Goal: Entertainment & Leisure: Browse casually

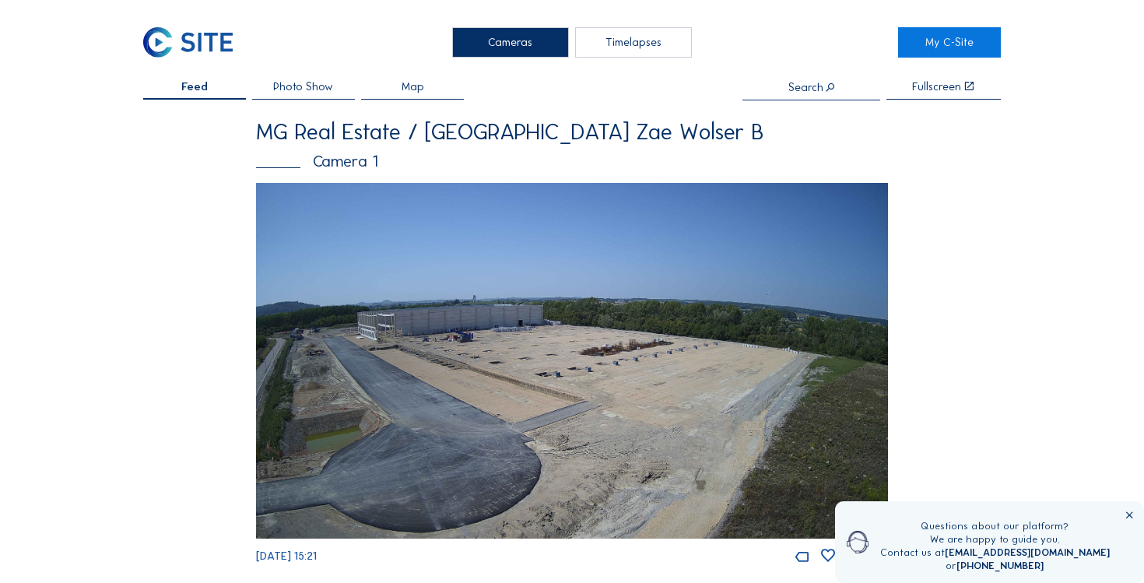
click at [378, 264] on img at bounding box center [572, 361] width 633 height 356
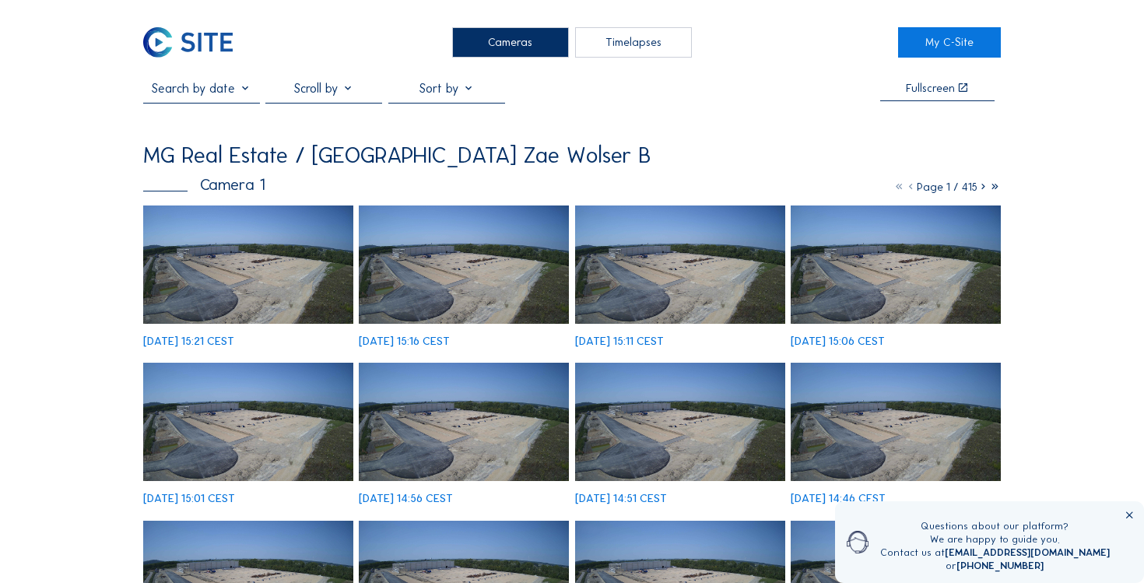
click at [1132, 515] on icon at bounding box center [1130, 516] width 12 height 12
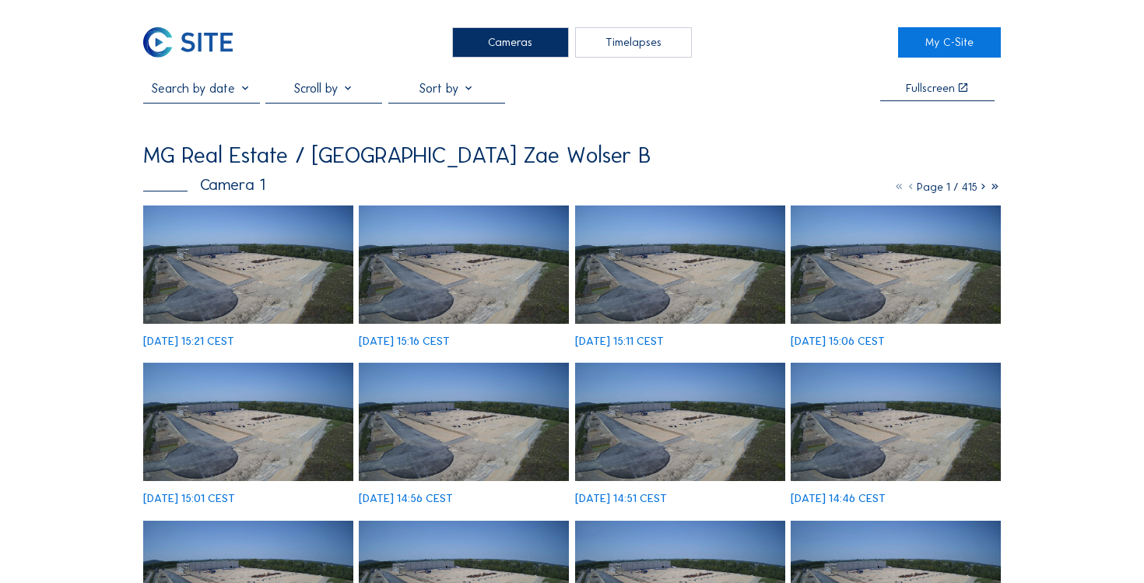
click at [984, 187] on icon at bounding box center [984, 187] width 12 height 14
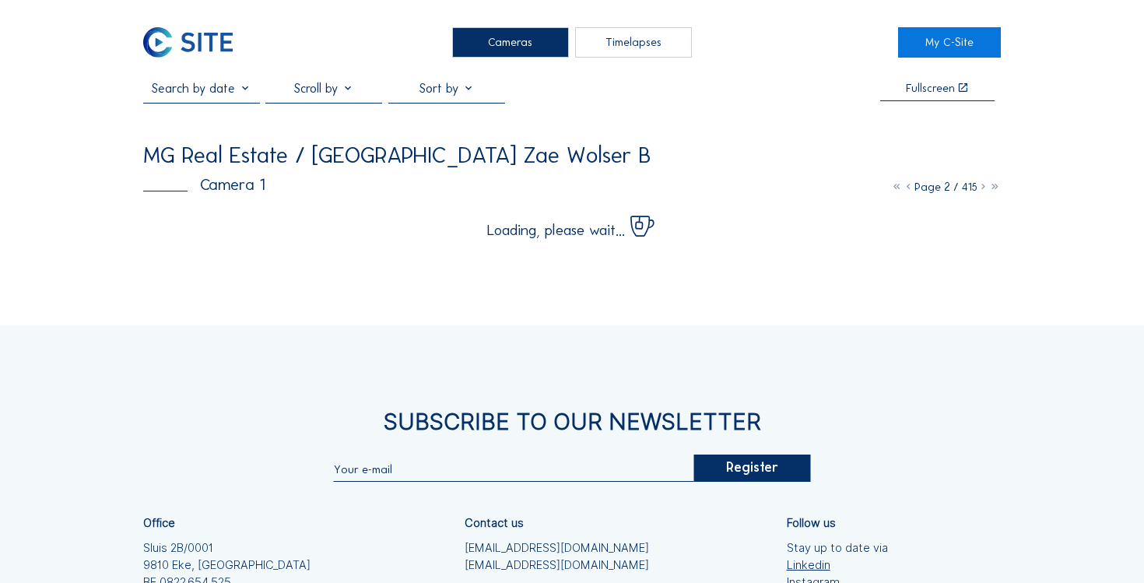
click at [984, 187] on icon at bounding box center [984, 187] width 12 height 14
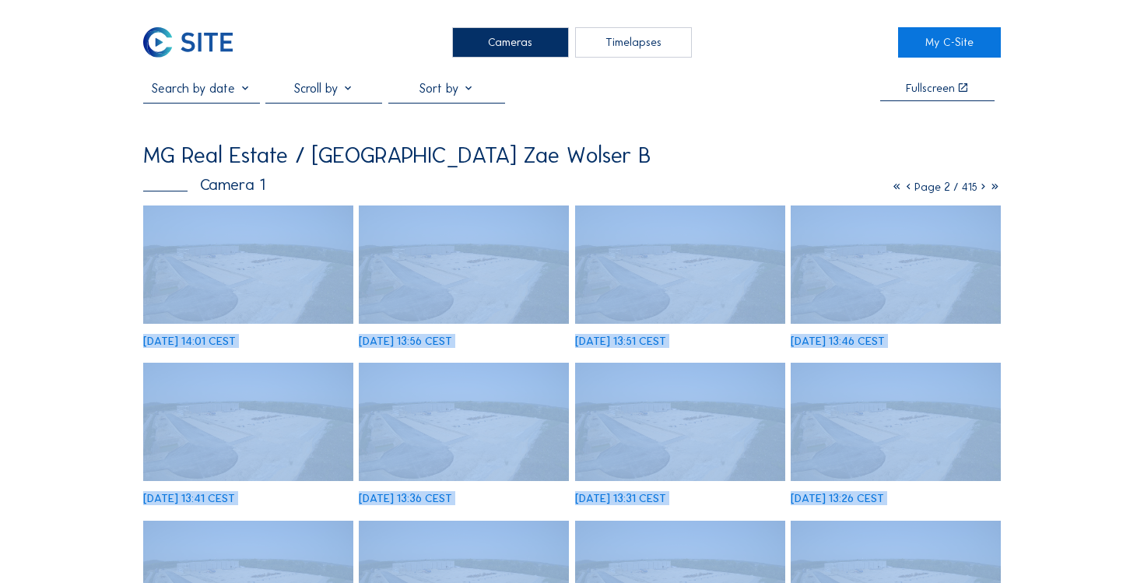
click at [984, 187] on icon at bounding box center [984, 187] width 12 height 14
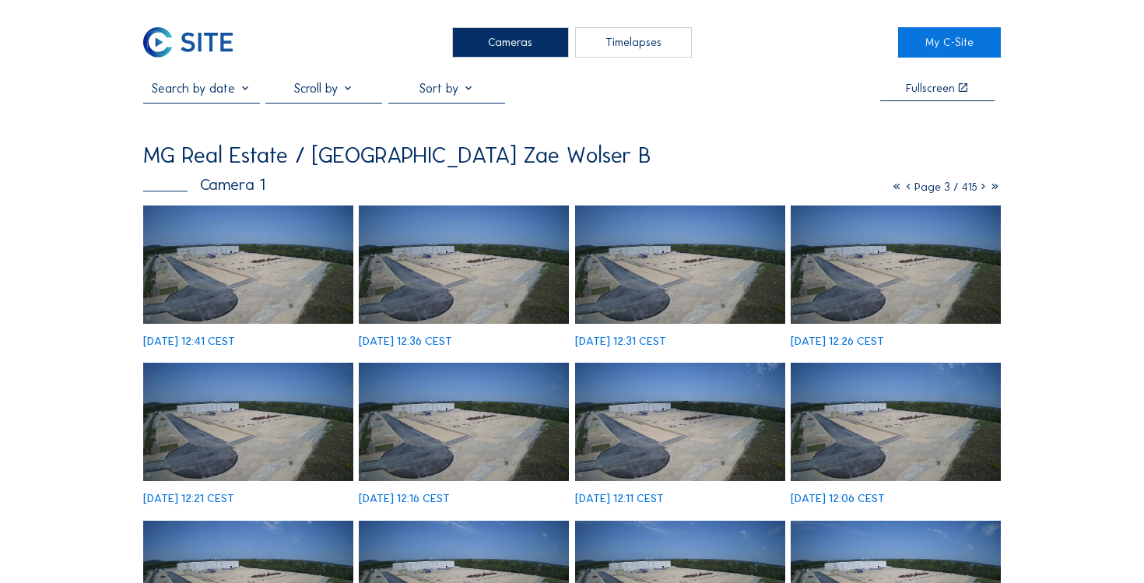
click at [984, 187] on icon at bounding box center [984, 187] width 12 height 14
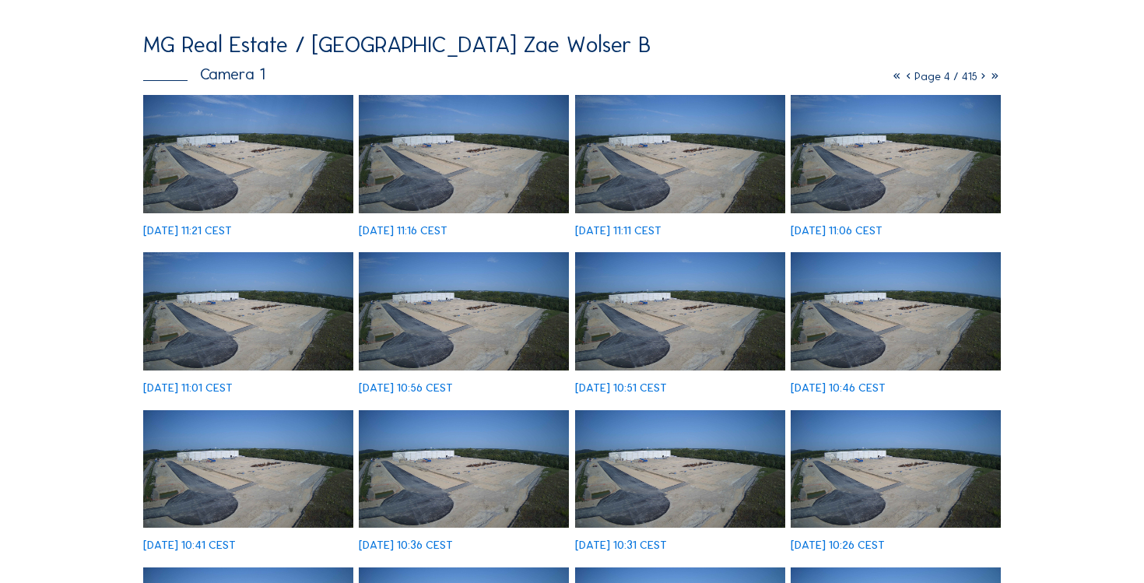
scroll to position [120, 0]
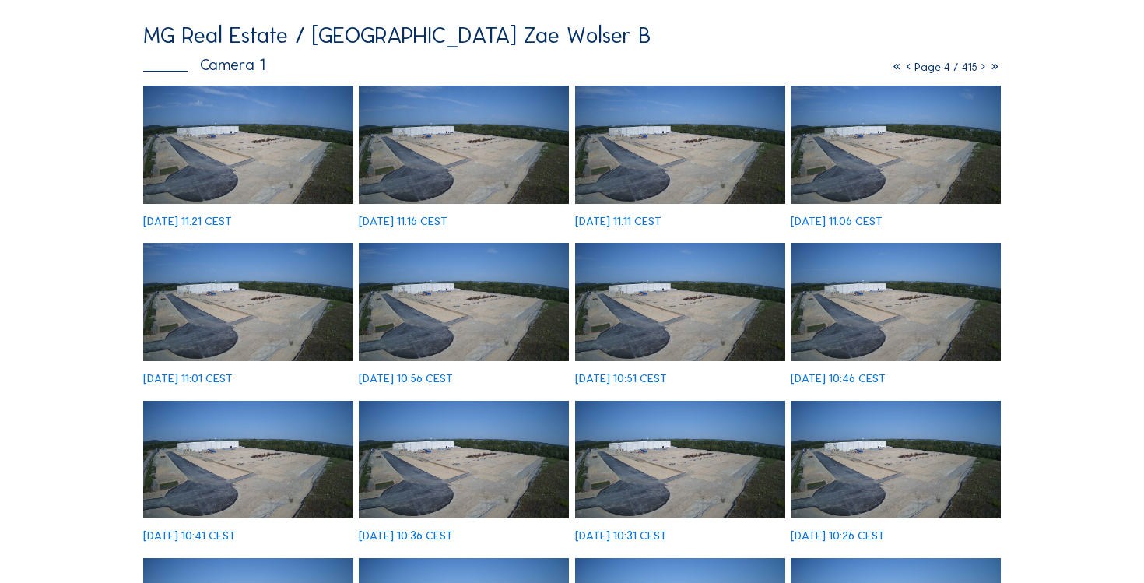
click at [987, 68] on icon at bounding box center [984, 67] width 12 height 14
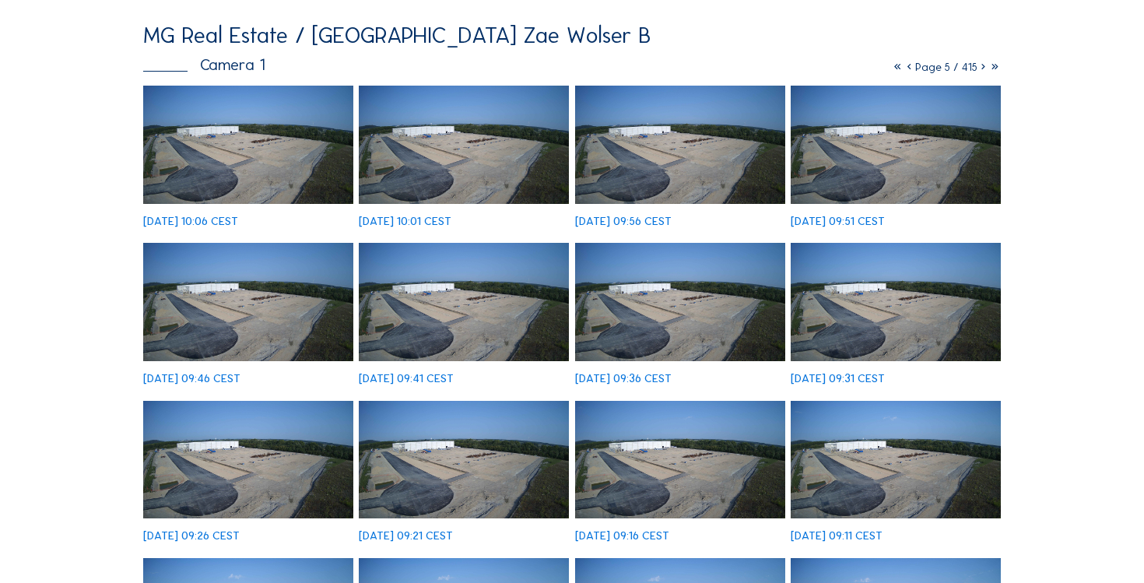
click at [987, 68] on icon at bounding box center [984, 67] width 12 height 14
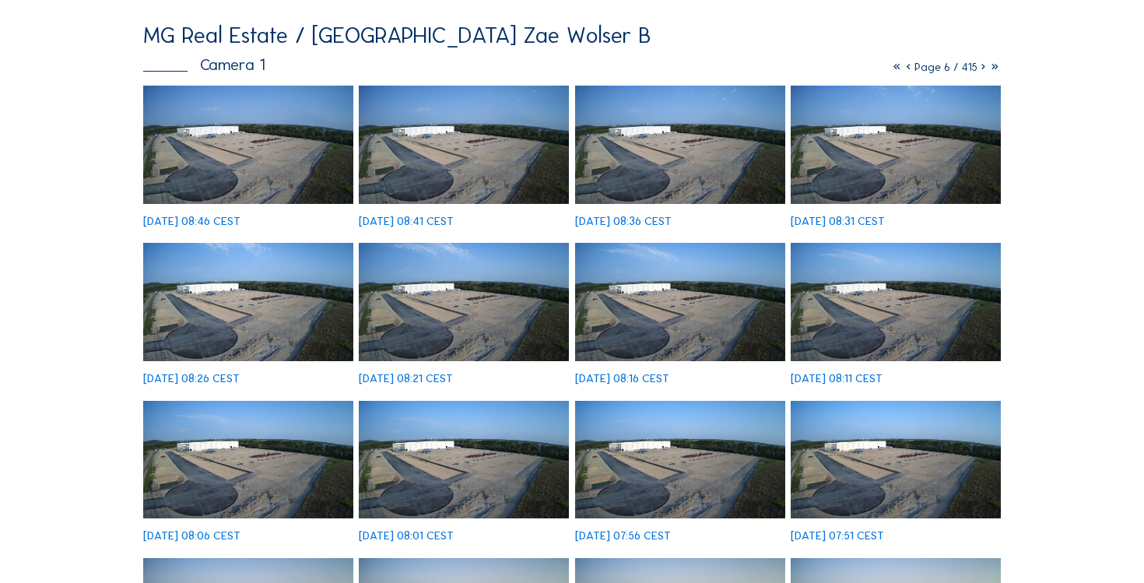
click at [986, 65] on icon at bounding box center [984, 67] width 12 height 14
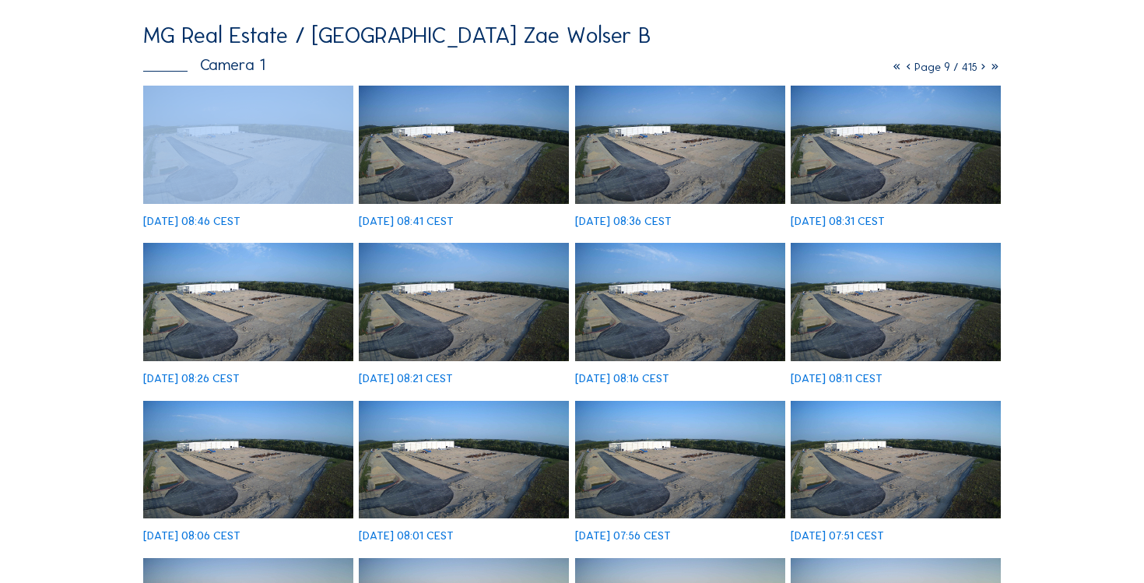
click at [986, 65] on icon at bounding box center [984, 67] width 12 height 14
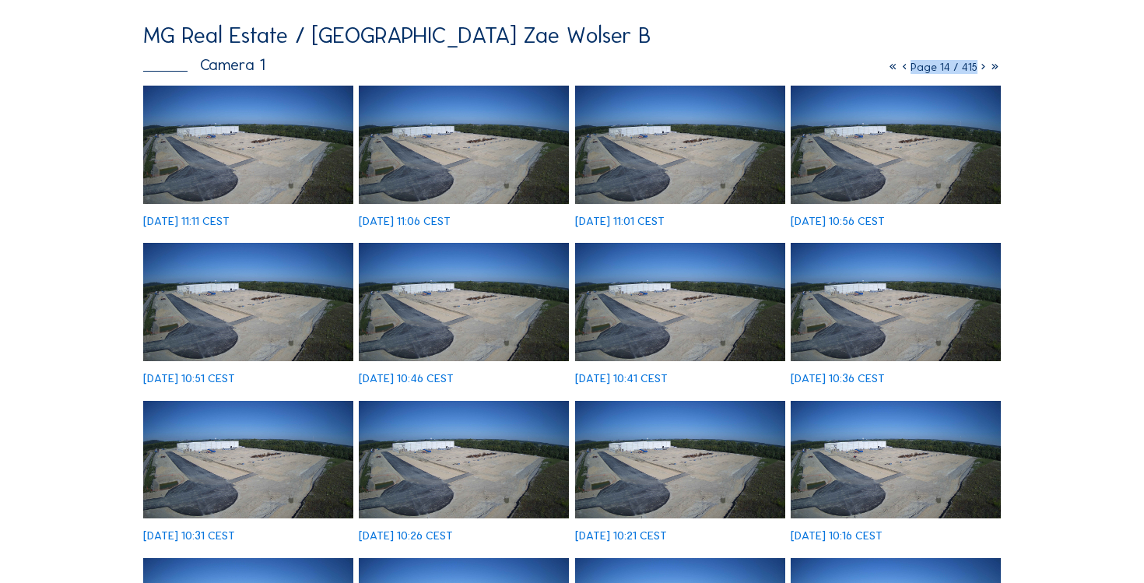
click at [986, 65] on icon at bounding box center [984, 67] width 12 height 14
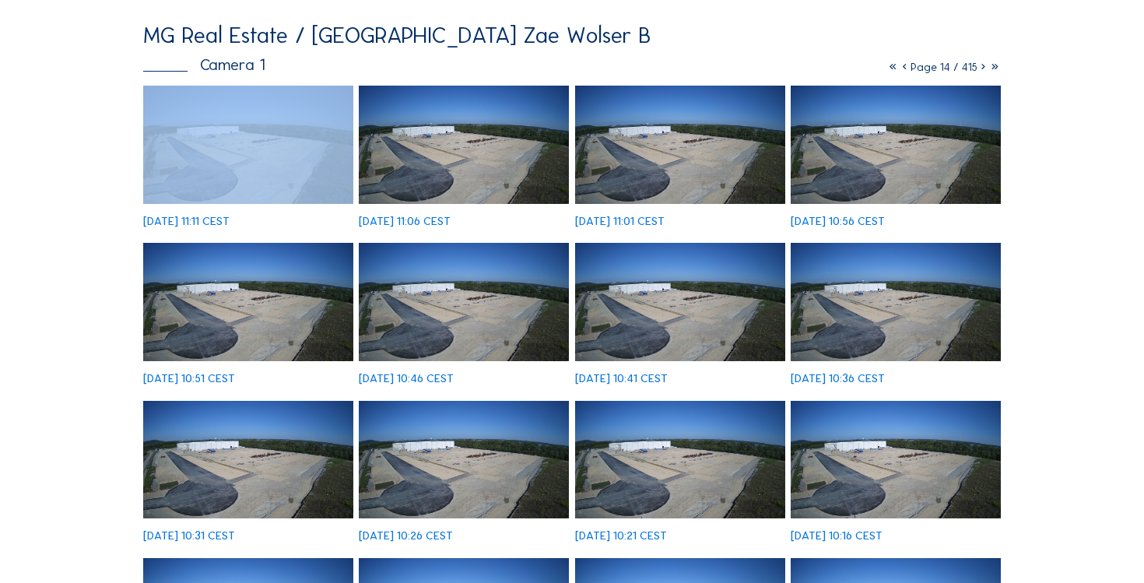
click at [986, 65] on icon at bounding box center [984, 67] width 12 height 14
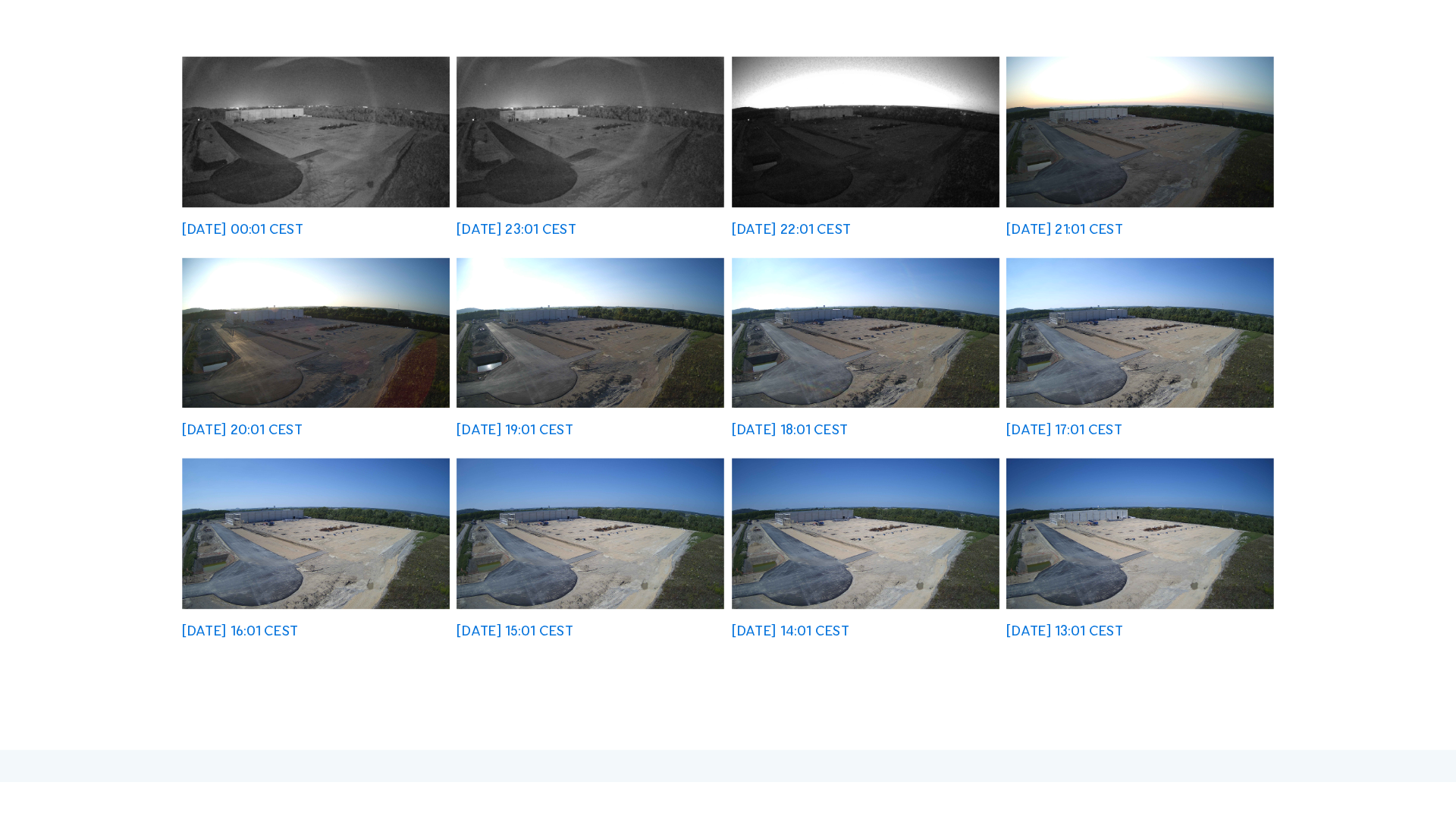
scroll to position [332, 0]
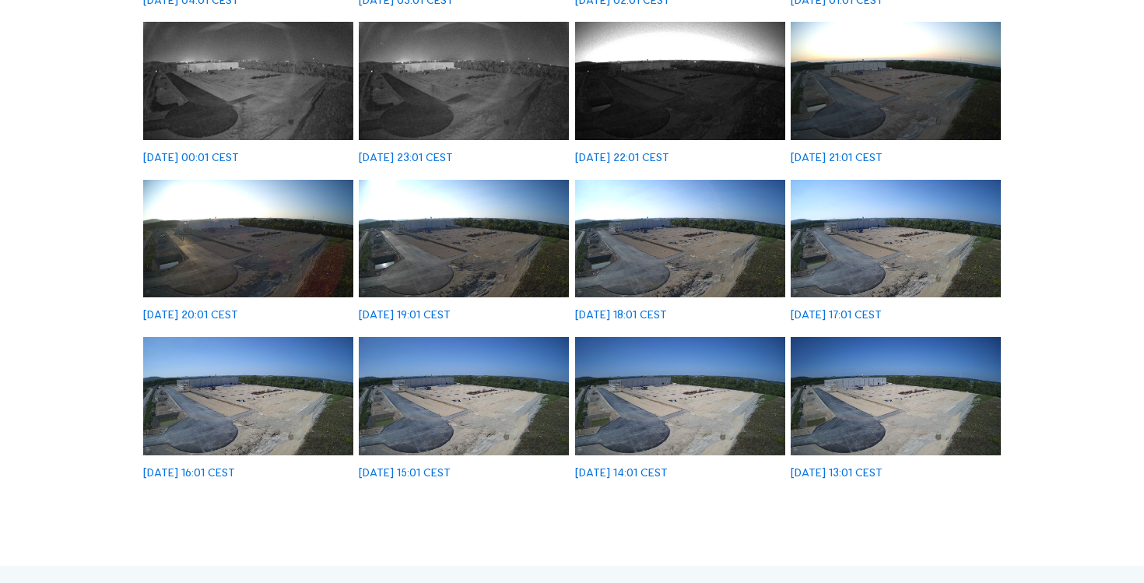
click at [885, 392] on img at bounding box center [896, 396] width 210 height 118
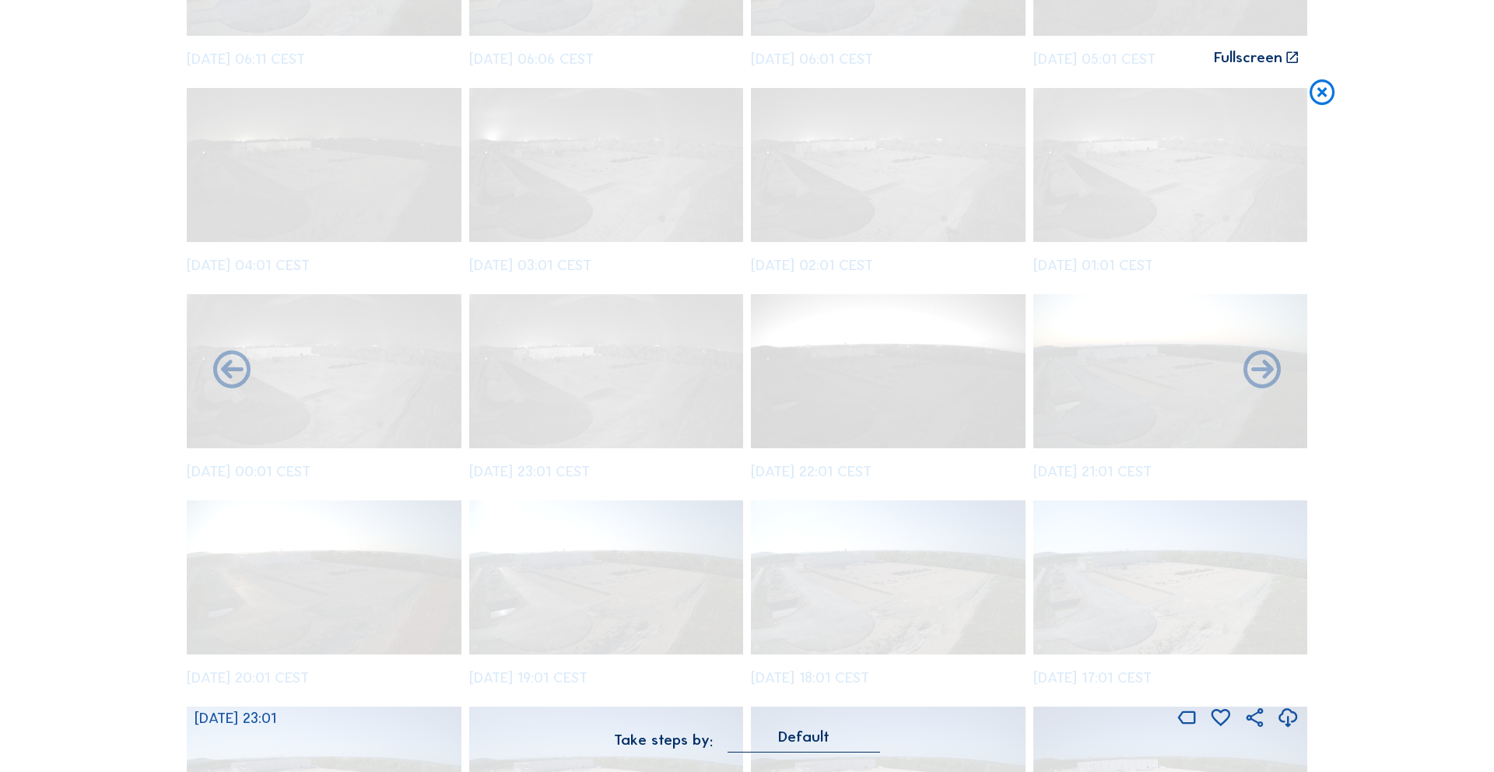
scroll to position [1989, 0]
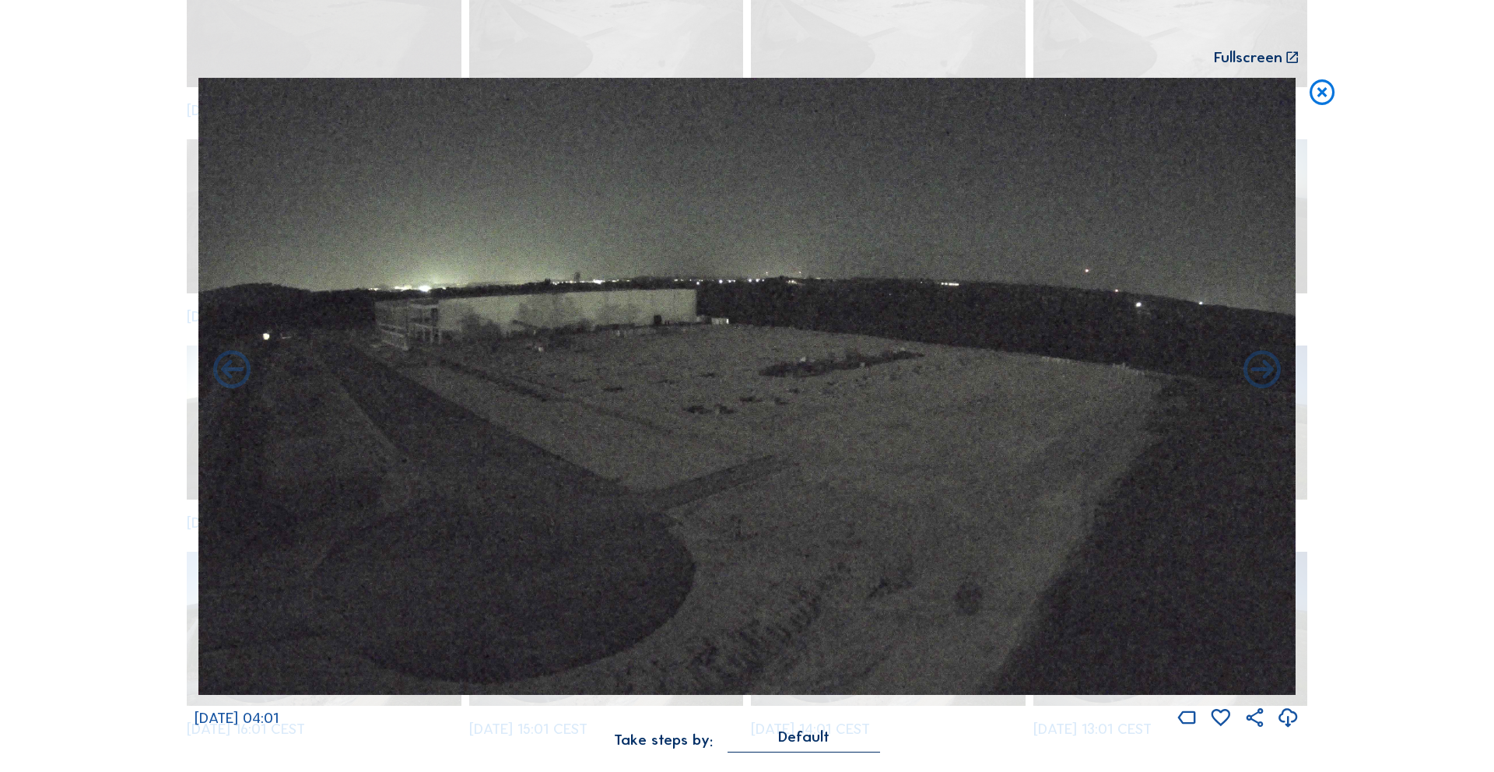
click at [1143, 55] on div "Fullscreen" at bounding box center [1248, 58] width 68 height 16
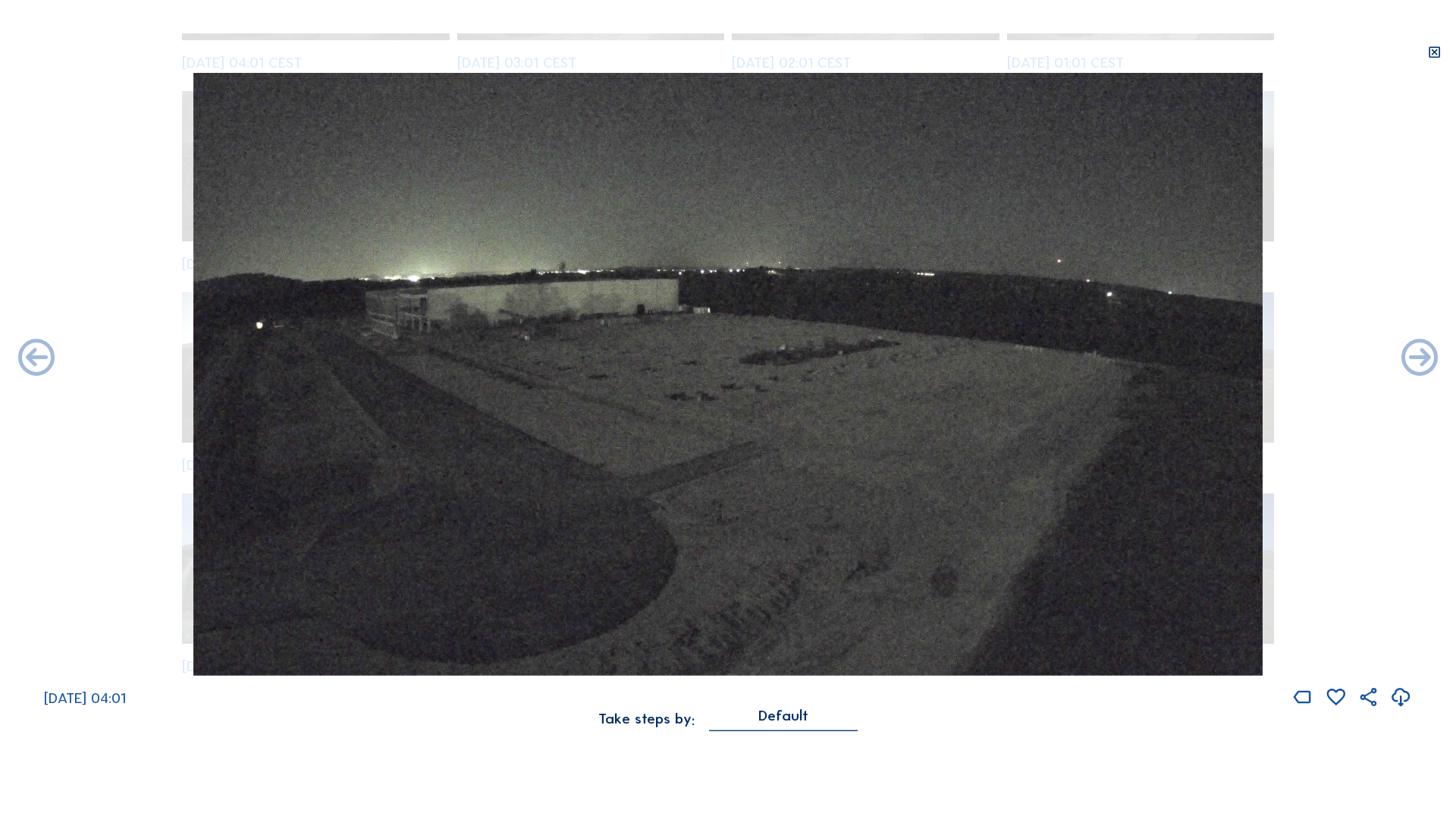
scroll to position [1789, 0]
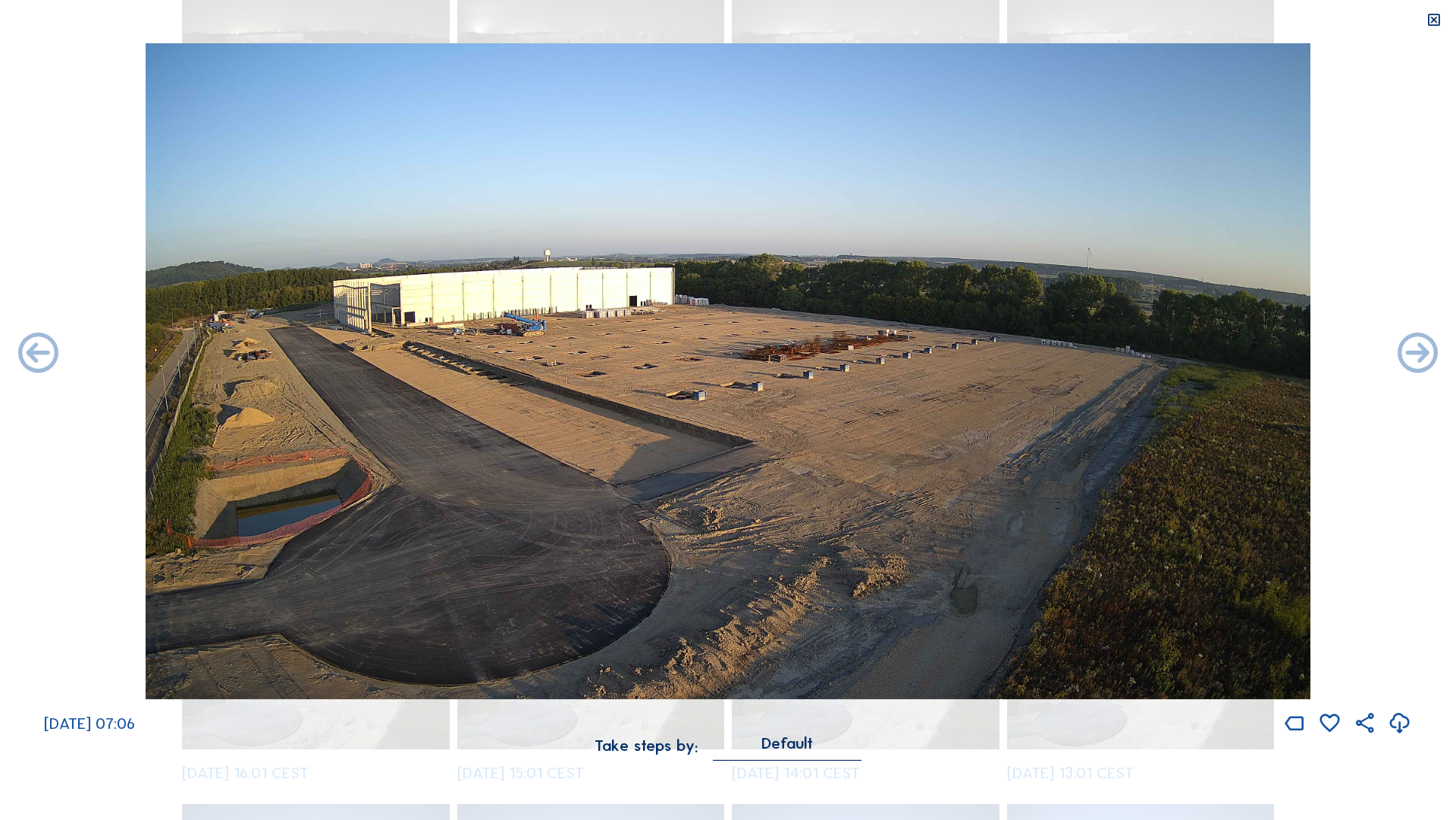
click at [192, 330] on img at bounding box center [728, 371] width 1166 height 655
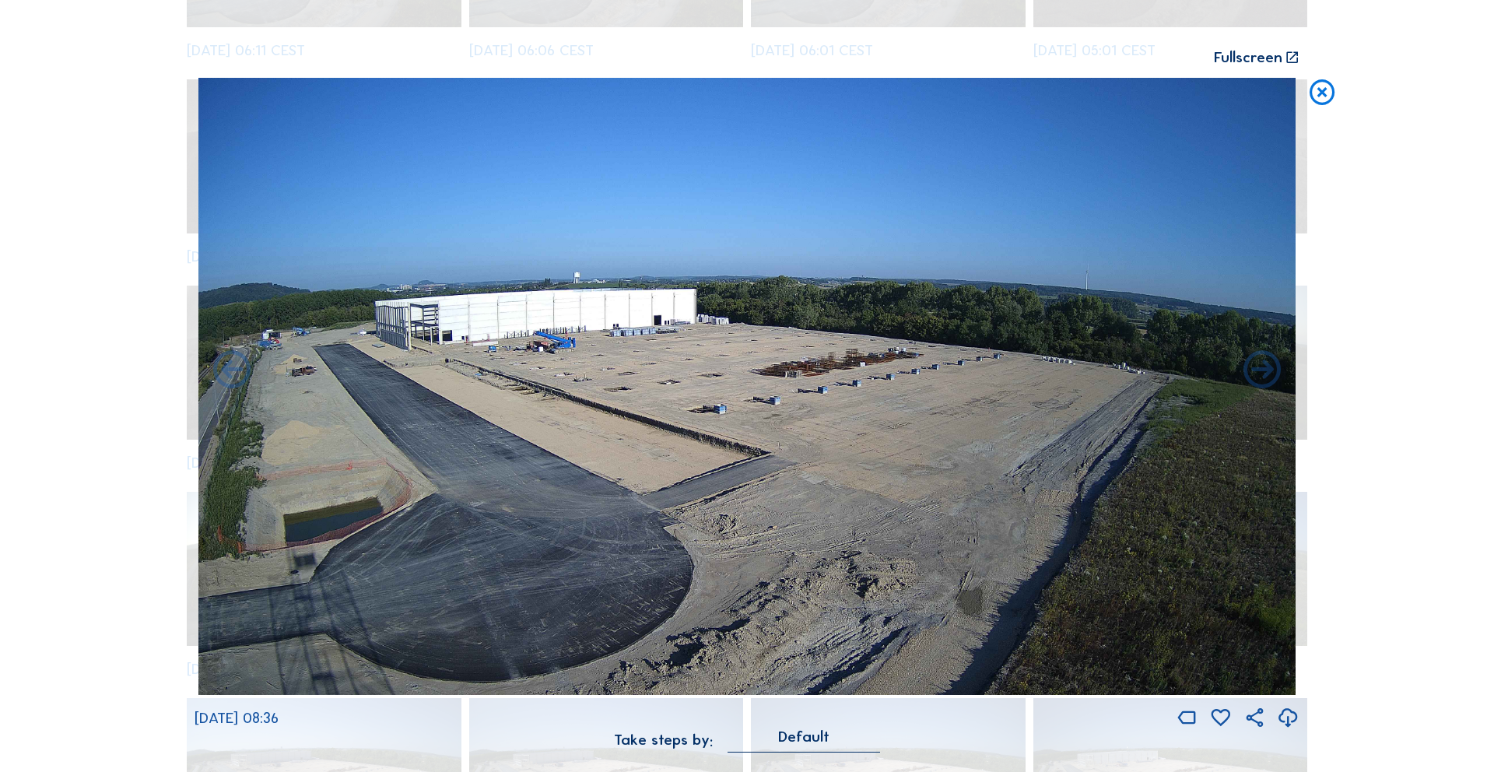
scroll to position [2822, 0]
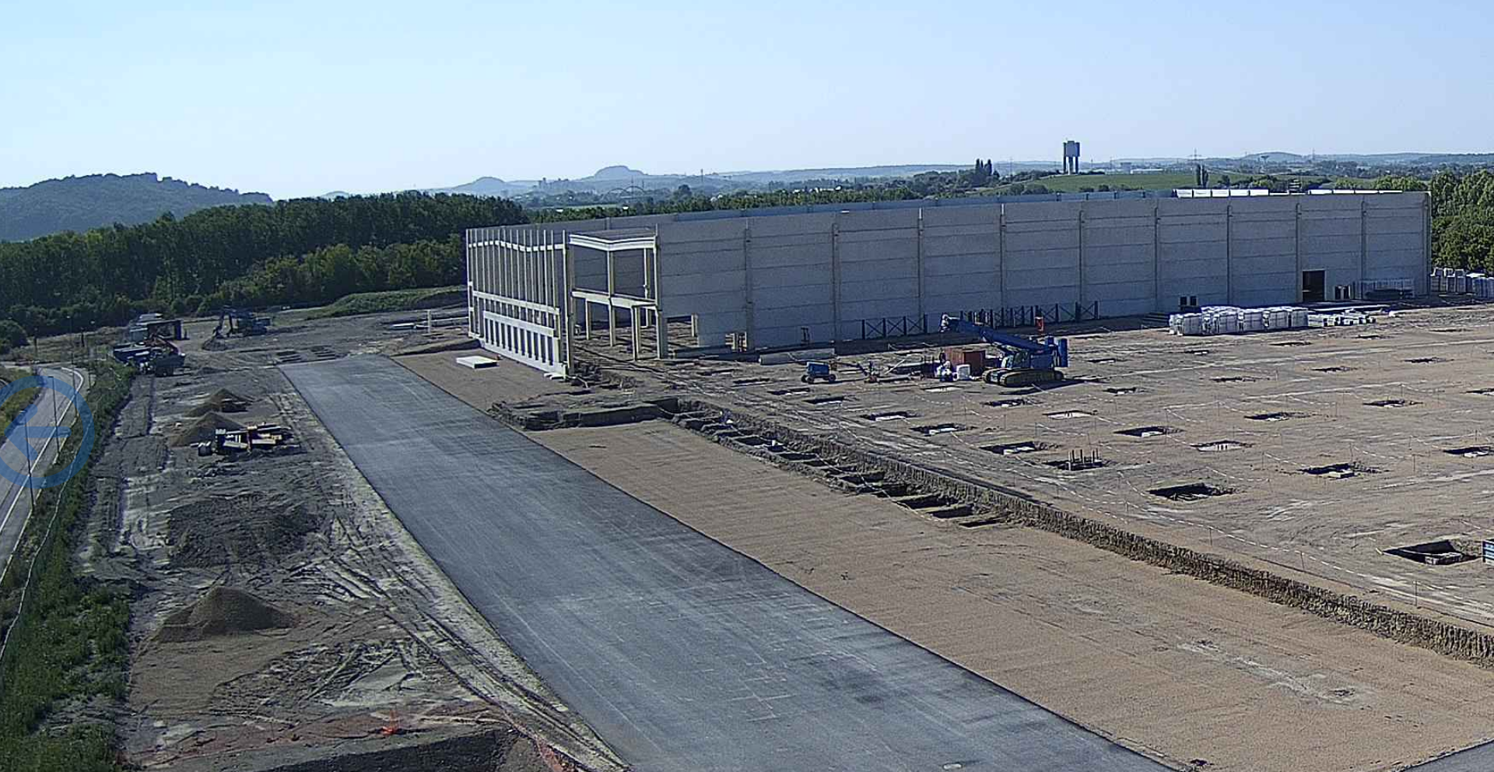
click at [537, 345] on img at bounding box center [747, 387] width 1098 height 618
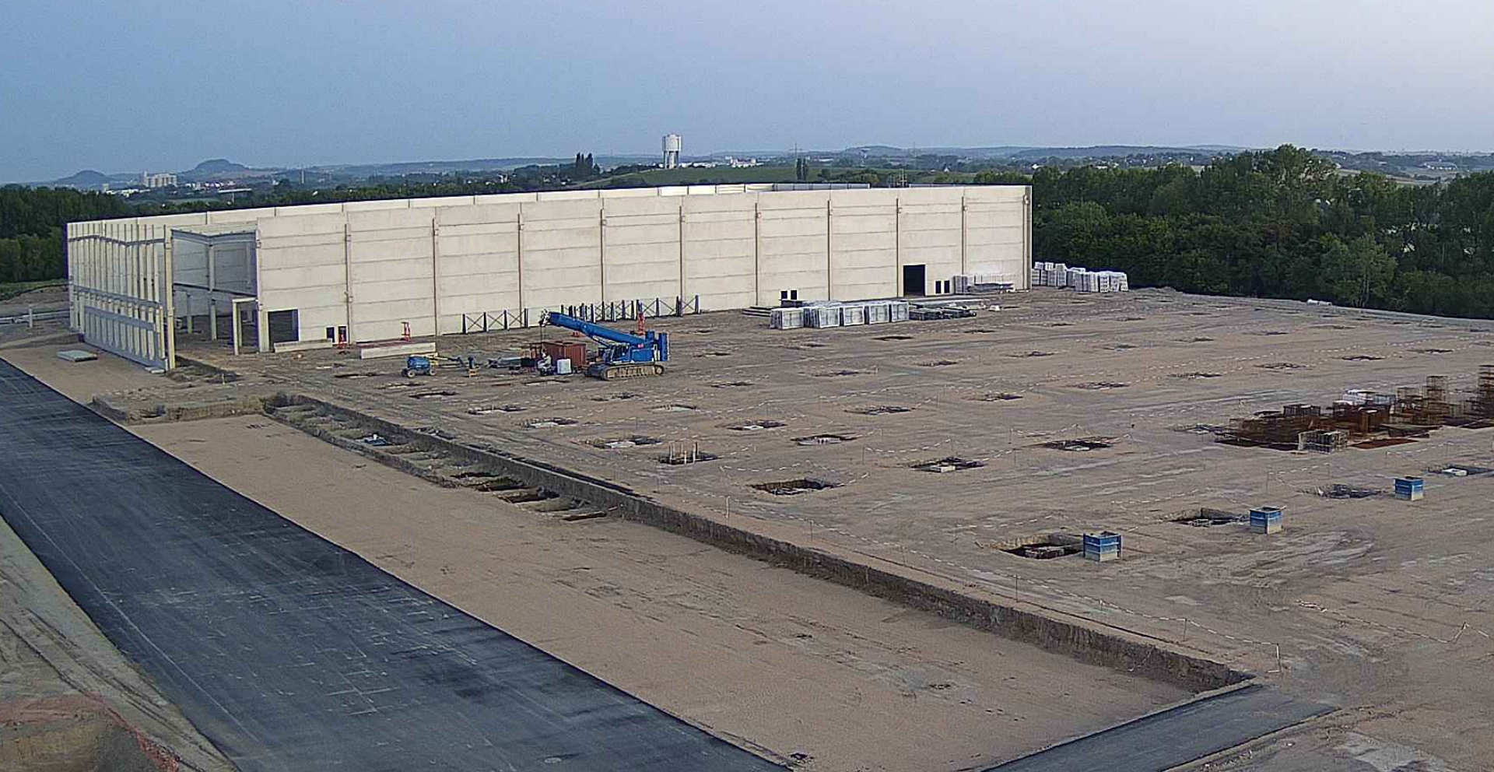
click at [534, 343] on img at bounding box center [747, 387] width 1098 height 618
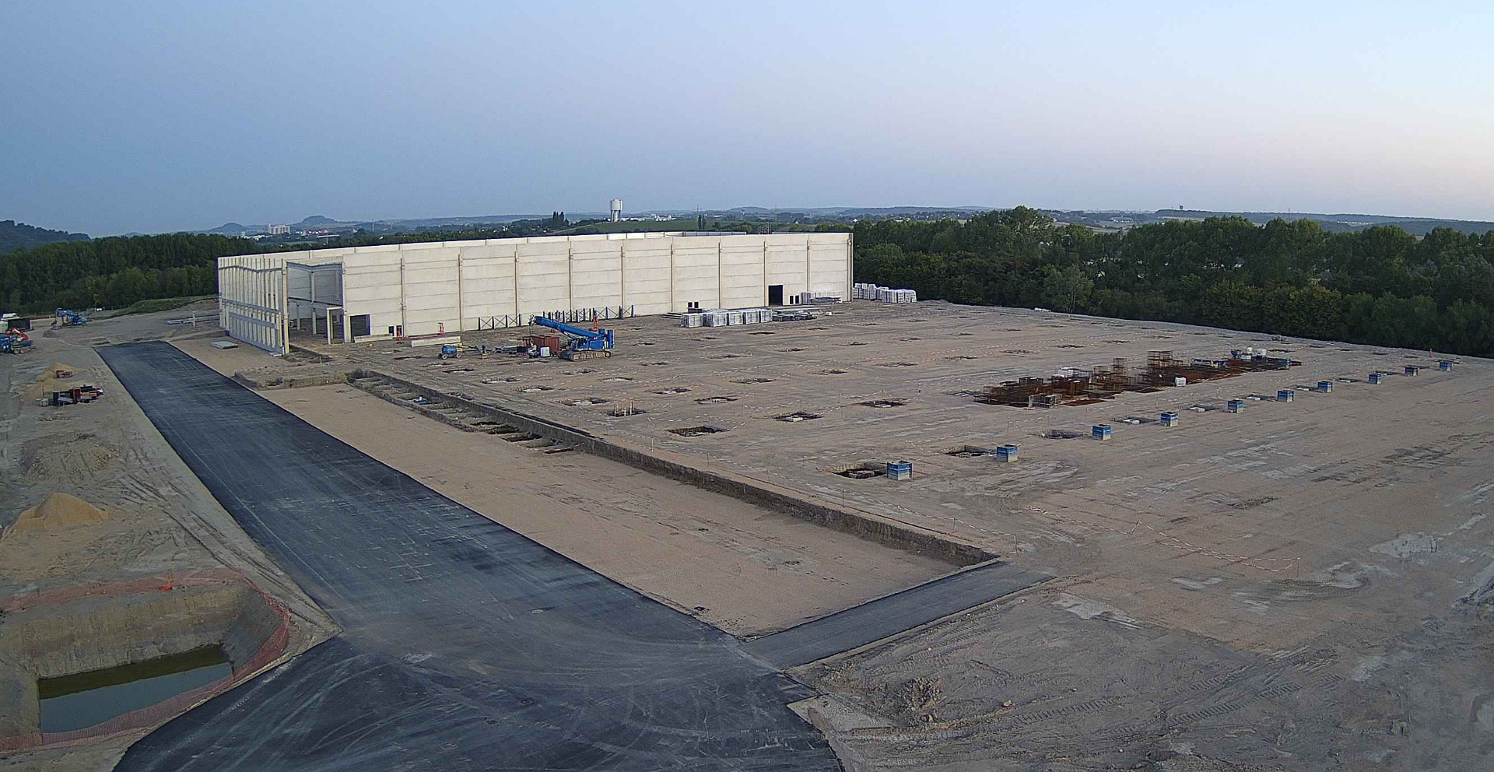
click at [535, 346] on img at bounding box center [747, 387] width 1098 height 618
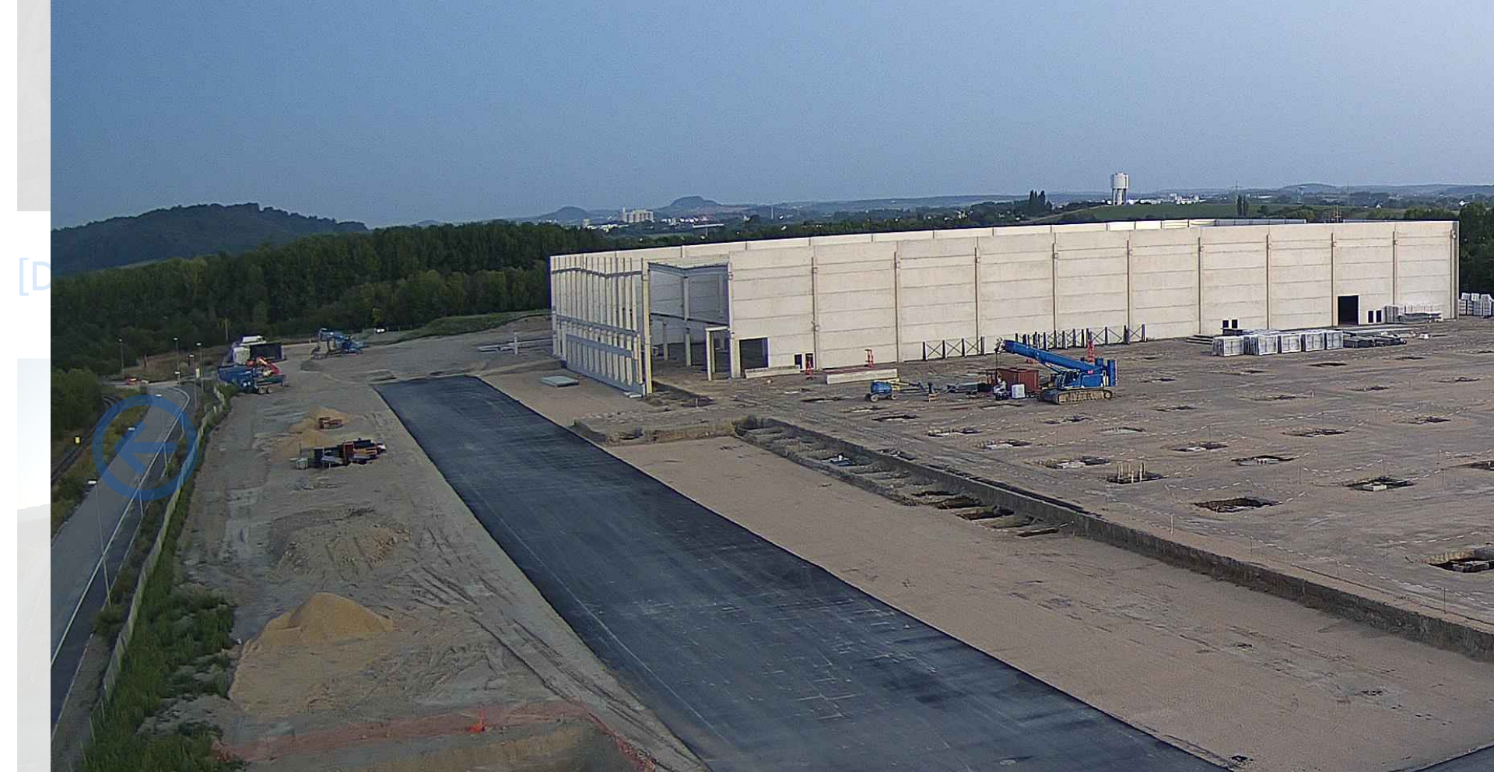
click at [251, 407] on img at bounding box center [747, 387] width 1098 height 618
